Goal: Task Accomplishment & Management: Complete application form

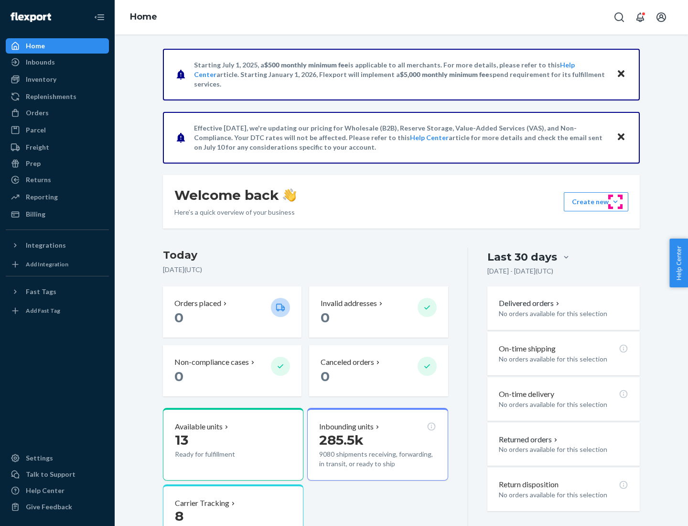
click at [616, 202] on button "Create new Create new inbound Create new order Create new product" at bounding box center [596, 201] width 65 height 19
click at [57, 62] on div "Inbounds" at bounding box center [57, 61] width 101 height 13
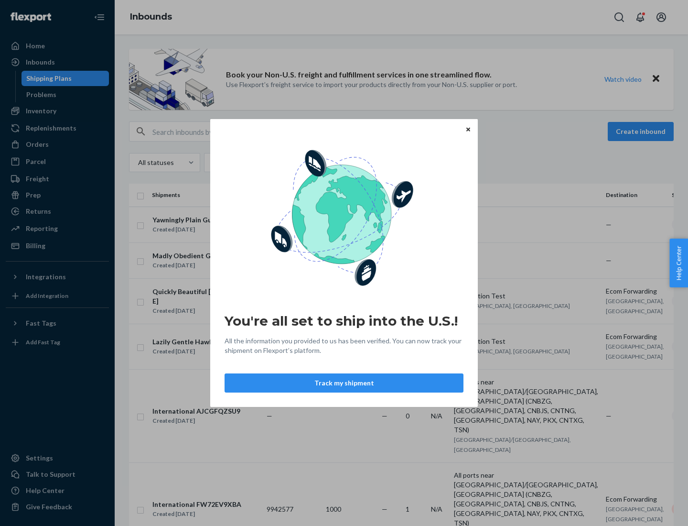
click at [344, 383] on button "Track my shipment" at bounding box center [344, 382] width 239 height 19
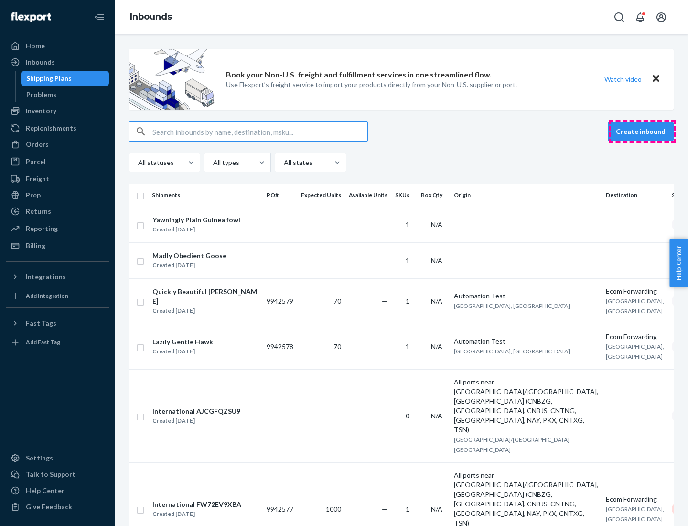
click at [642, 131] on button "Create inbound" at bounding box center [641, 131] width 66 height 19
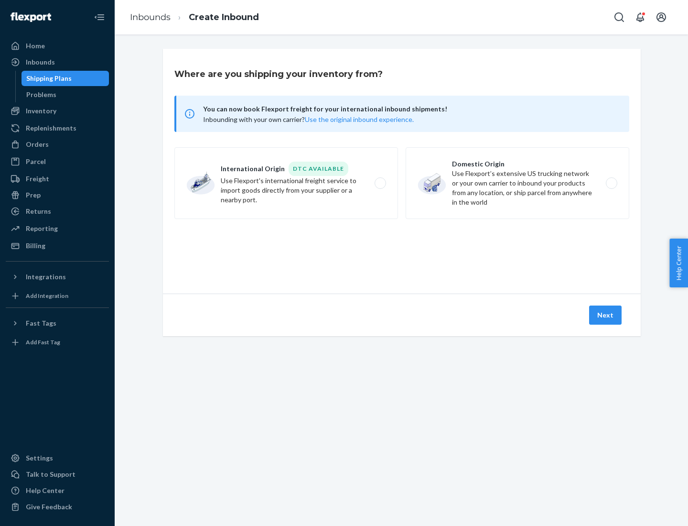
click at [286, 183] on label "International Origin DTC Available Use Flexport's international freight service…" at bounding box center [286, 183] width 224 height 72
click at [380, 183] on input "International Origin DTC Available Use Flexport's international freight service…" at bounding box center [383, 183] width 6 height 6
radio input "true"
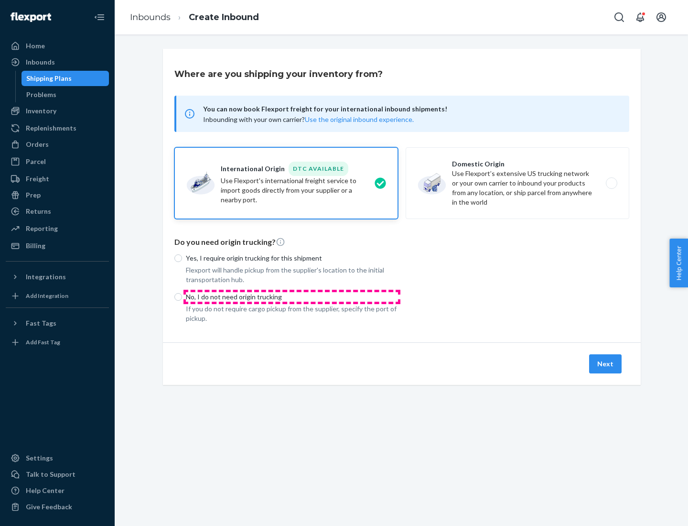
click at [292, 296] on p "No, I do not need origin trucking" at bounding box center [292, 297] width 212 height 10
click at [182, 296] on input "No, I do not need origin trucking" at bounding box center [178, 297] width 8 height 8
radio input "true"
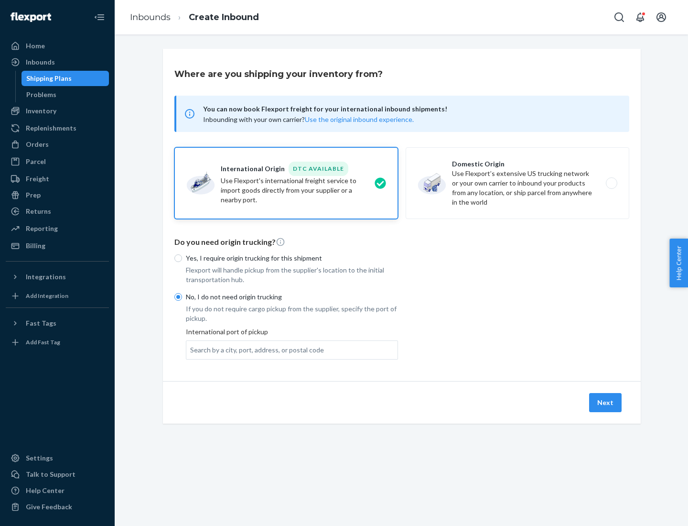
click at [255, 349] on div "Search by a city, port, address, or postal code" at bounding box center [257, 350] width 134 height 10
click at [191, 349] on input "Search by a city, port, address, or postal code" at bounding box center [190, 350] width 1 height 10
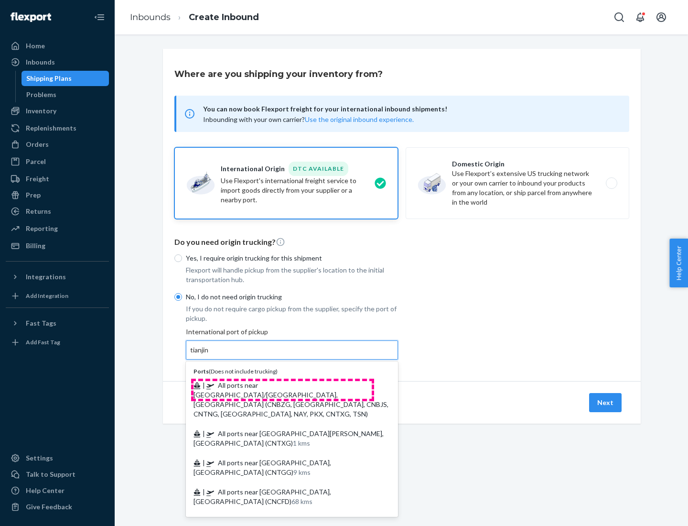
click at [282, 385] on span "| All ports near [GEOGRAPHIC_DATA]/[GEOGRAPHIC_DATA], [GEOGRAPHIC_DATA] (CNBZG,…" at bounding box center [291, 399] width 195 height 37
click at [210, 355] on input "tianjin" at bounding box center [200, 350] width 20 height 10
type input "All ports near [GEOGRAPHIC_DATA]/[GEOGRAPHIC_DATA], [GEOGRAPHIC_DATA] (CNBZG, […"
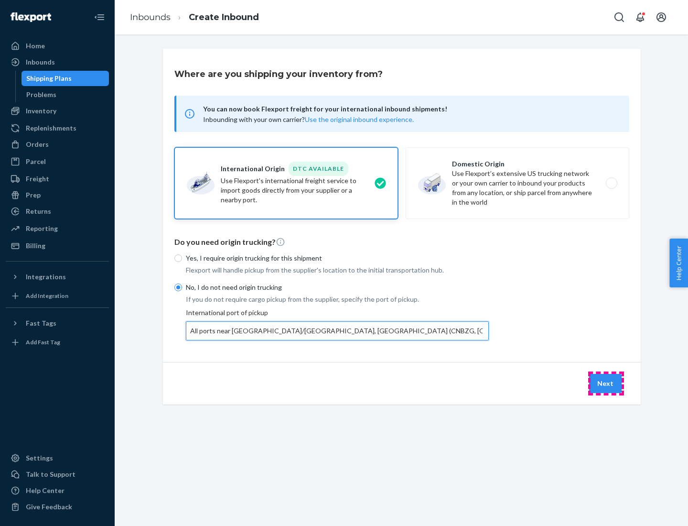
click at [606, 383] on button "Next" at bounding box center [605, 383] width 33 height 19
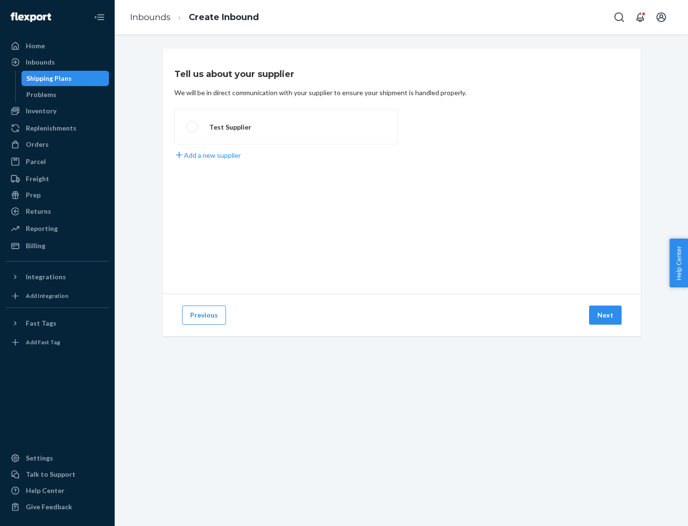
click at [286, 127] on label "Test Supplier" at bounding box center [286, 126] width 224 height 35
click at [193, 127] on input "Test Supplier" at bounding box center [189, 127] width 6 height 6
radio input "true"
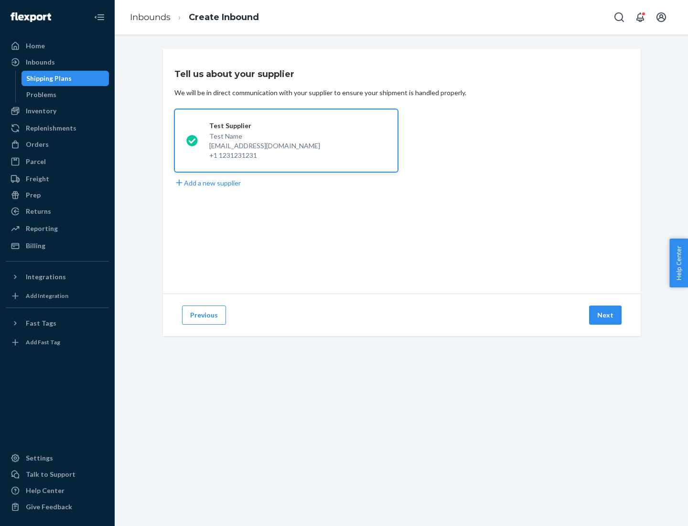
click at [606, 315] on button "Next" at bounding box center [605, 314] width 33 height 19
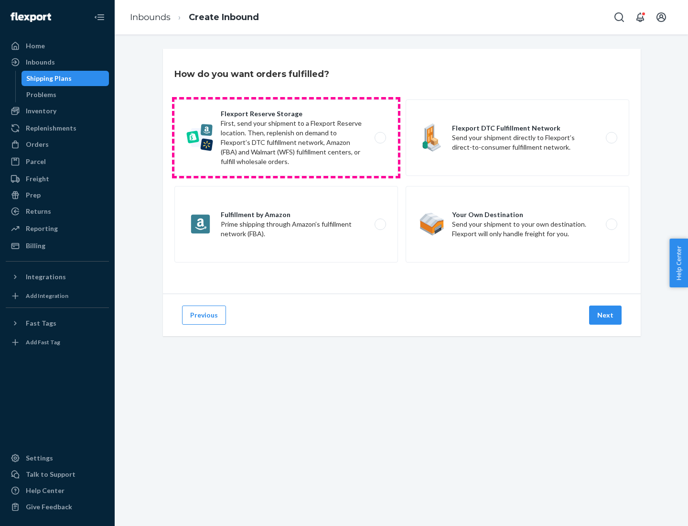
click at [286, 138] on label "Flexport Reserve Storage First, send your shipment to a Flexport Reserve locati…" at bounding box center [286, 137] width 224 height 76
click at [380, 138] on input "Flexport Reserve Storage First, send your shipment to a Flexport Reserve locati…" at bounding box center [383, 138] width 6 height 6
radio input "true"
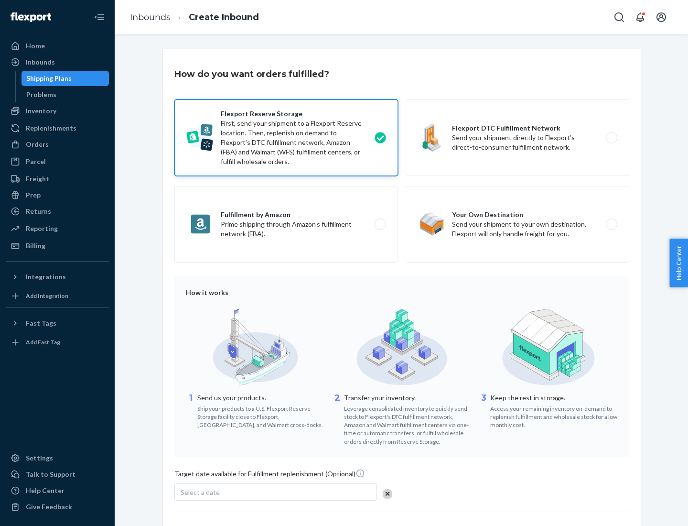
scroll to position [78, 0]
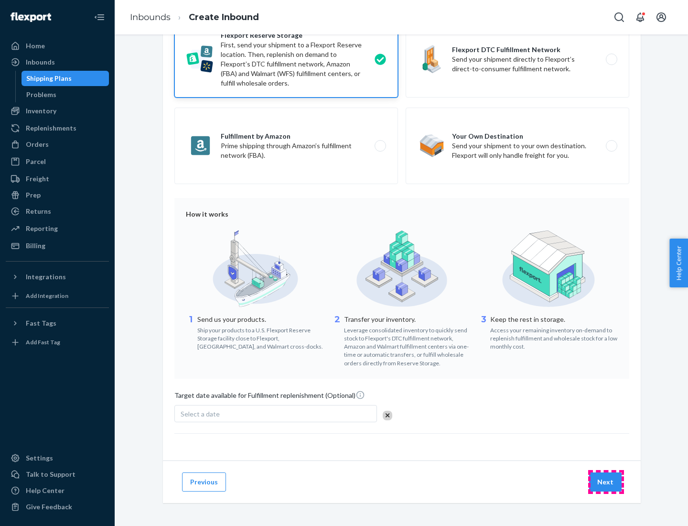
click at [606, 481] on button "Next" at bounding box center [605, 481] width 33 height 19
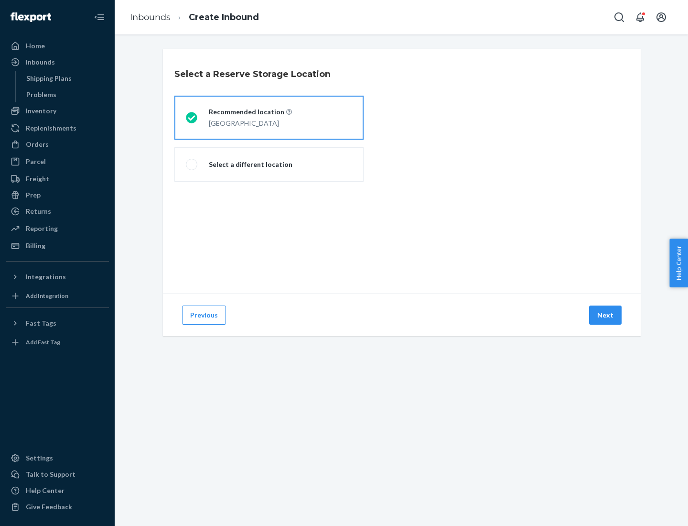
click at [269, 118] on div "[GEOGRAPHIC_DATA]" at bounding box center [250, 122] width 83 height 11
click at [192, 118] on input "Recommended location [GEOGRAPHIC_DATA]" at bounding box center [189, 118] width 6 height 6
click at [606, 315] on button "Next" at bounding box center [605, 314] width 33 height 19
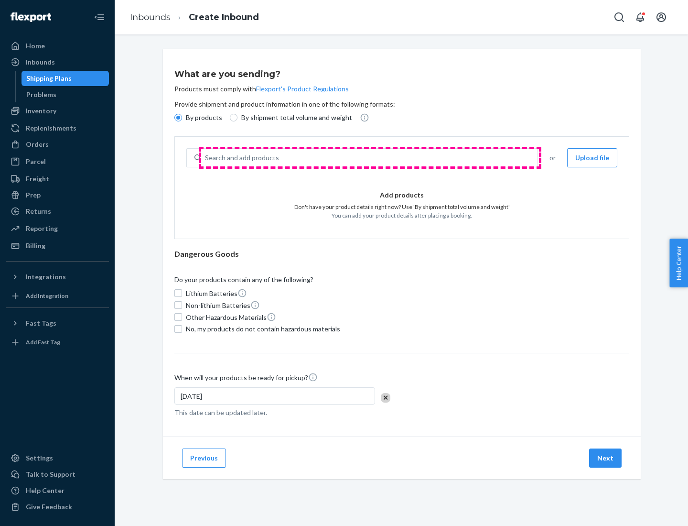
click at [370, 158] on div "Search and add products" at bounding box center [369, 157] width 336 height 17
click at [206, 158] on input "Search and add products" at bounding box center [205, 158] width 1 height 10
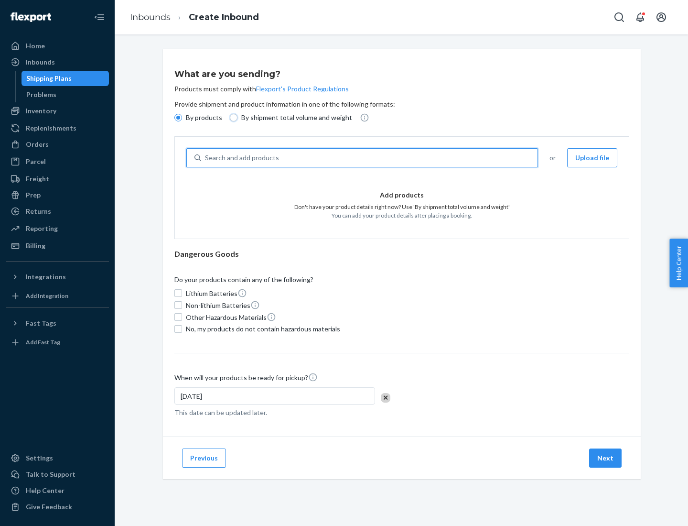
click at [232, 118] on input "By shipment total volume and weight" at bounding box center [234, 118] width 8 height 8
radio input "true"
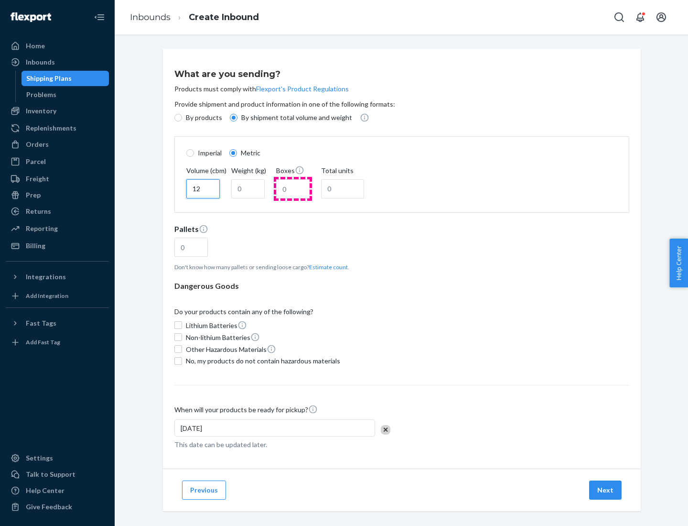
type input "12"
type input "22"
type input "222"
type input "121"
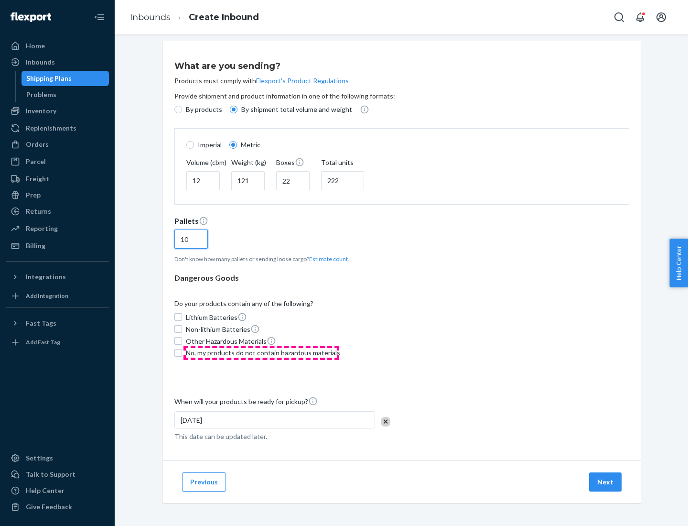
type input "10"
click at [261, 352] on span "No, my products do not contain hazardous materials" at bounding box center [263, 353] width 154 height 10
click at [182, 352] on input "No, my products do not contain hazardous materials" at bounding box center [178, 353] width 8 height 8
checkbox input "true"
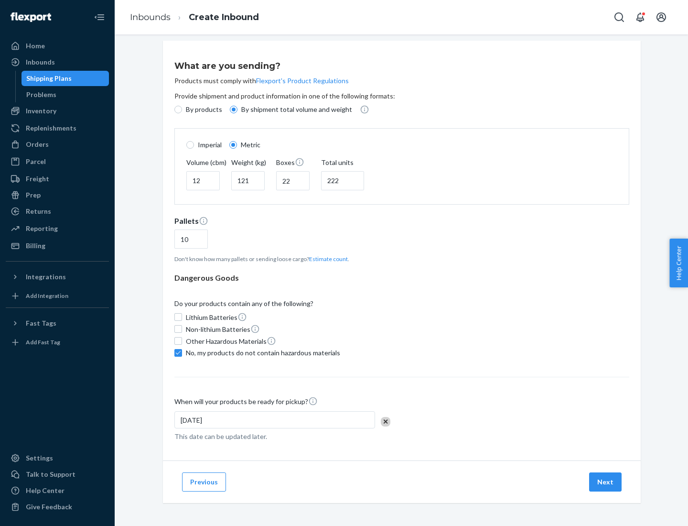
click at [606, 481] on button "Next" at bounding box center [605, 481] width 33 height 19
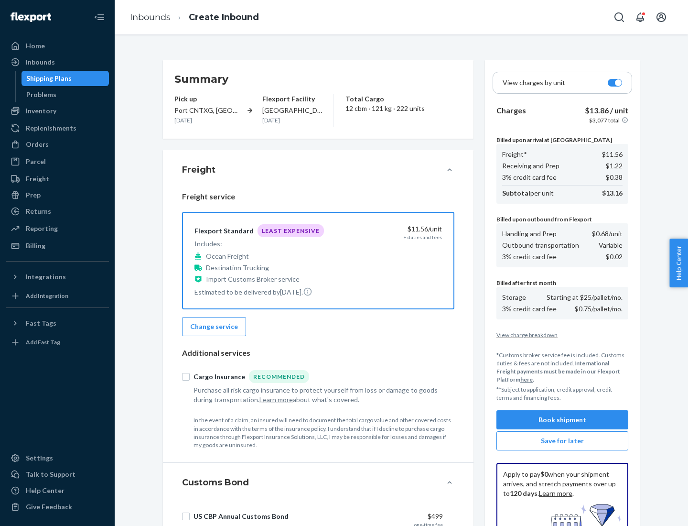
scroll to position [140, 0]
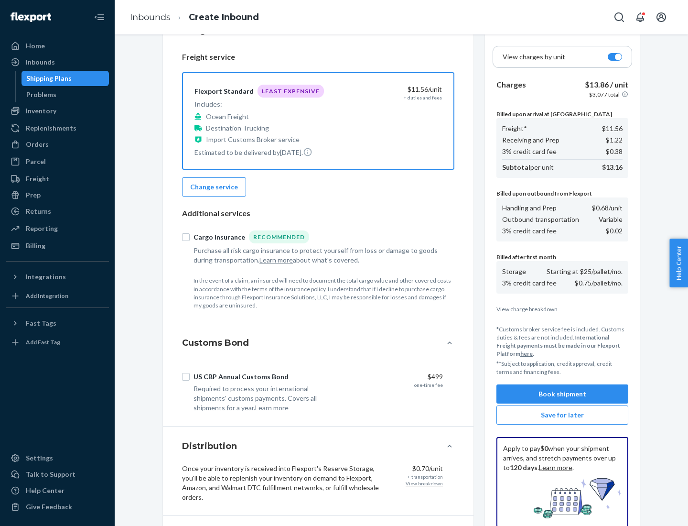
click at [563, 394] on button "Book shipment" at bounding box center [563, 393] width 132 height 19
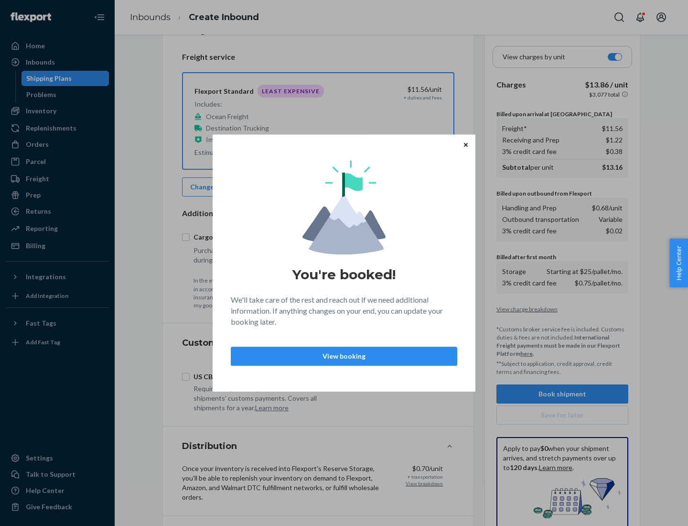
click at [344, 356] on p "View booking" at bounding box center [344, 356] width 210 height 10
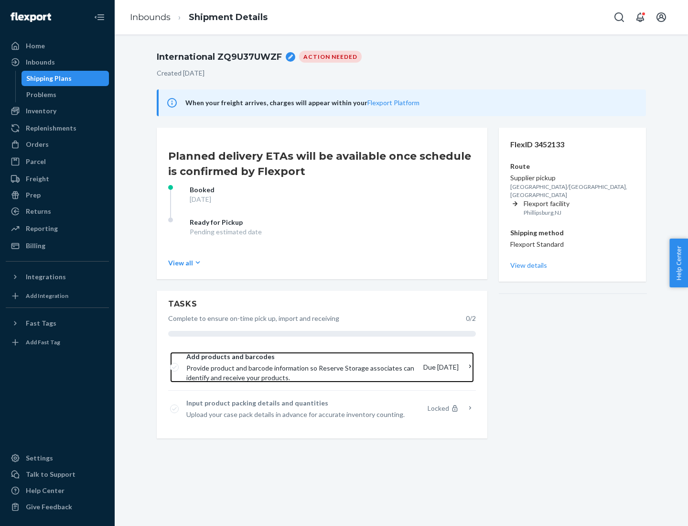
click at [302, 367] on span "Provide product and barcode information so Reserve Storage associates can ident…" at bounding box center [300, 372] width 229 height 19
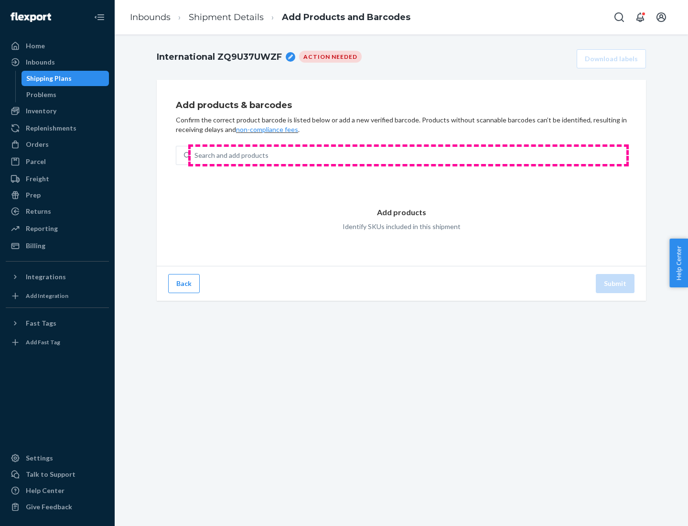
click at [409, 155] on div "Search and add products" at bounding box center [409, 155] width 436 height 17
click at [195, 155] on input "Search and add products" at bounding box center [195, 156] width 1 height 10
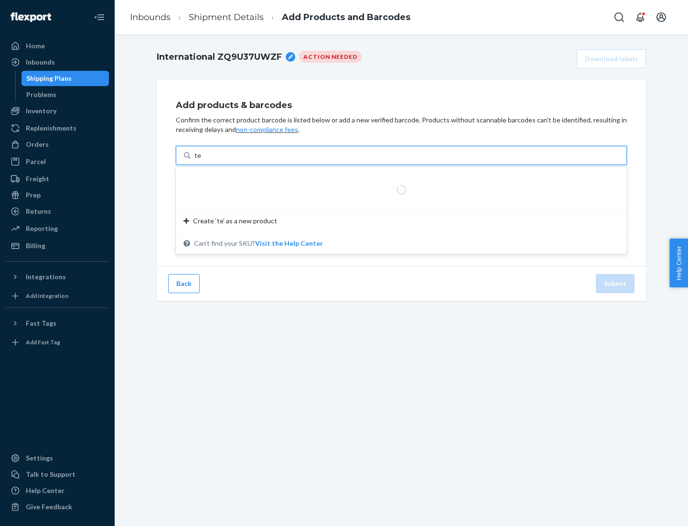
type input "test"
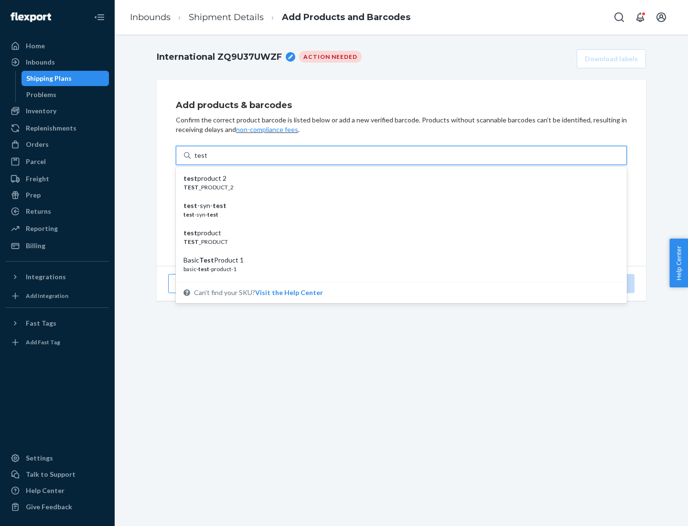
scroll to position [36, 0]
click at [398, 224] on div "Basic Test Product 1" at bounding box center [398, 224] width 428 height 10
click at [207, 160] on input "test" at bounding box center [201, 156] width 12 height 10
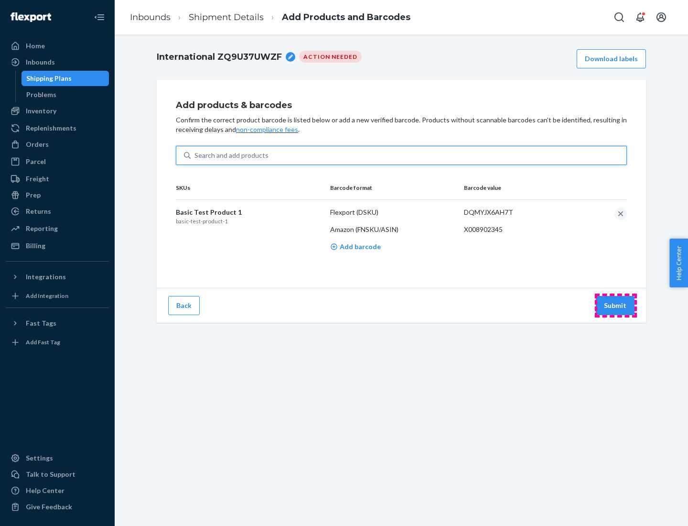
click at [616, 305] on button "Submit" at bounding box center [615, 305] width 39 height 19
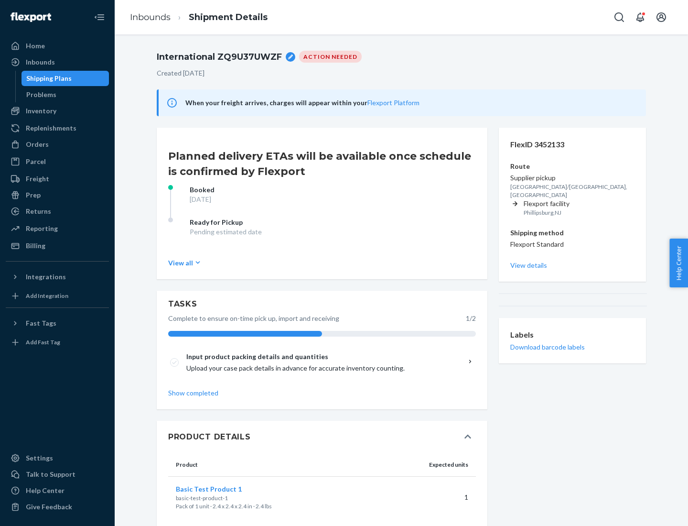
scroll to position [17, 0]
